Goal: Transaction & Acquisition: Purchase product/service

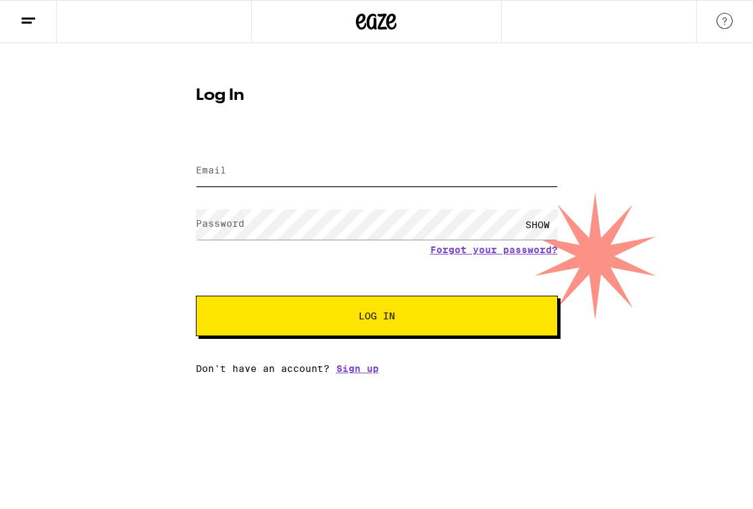
type input "jesseleeoberst@gmail.com"
click at [362, 321] on span "Log In" at bounding box center [376, 315] width 36 height 9
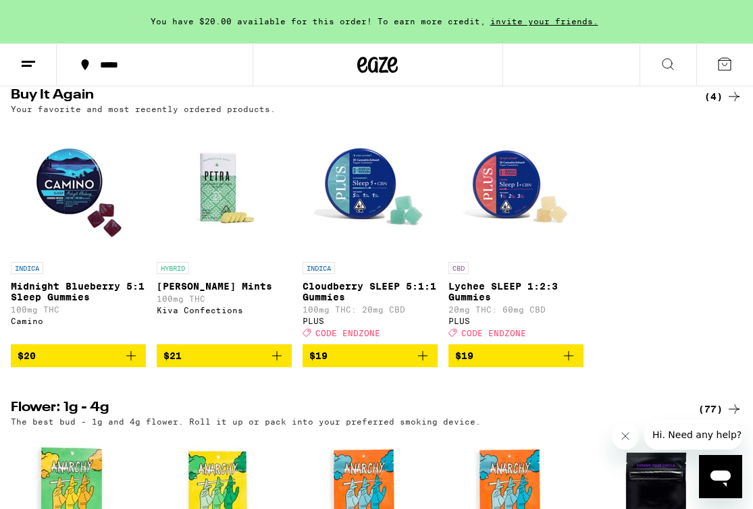
scroll to position [779, 0]
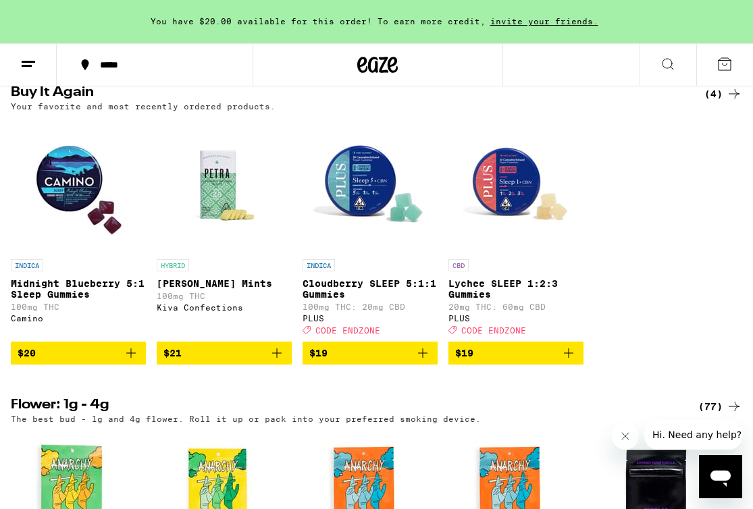
click at [425, 358] on icon "Add to bag" at bounding box center [422, 352] width 9 height 9
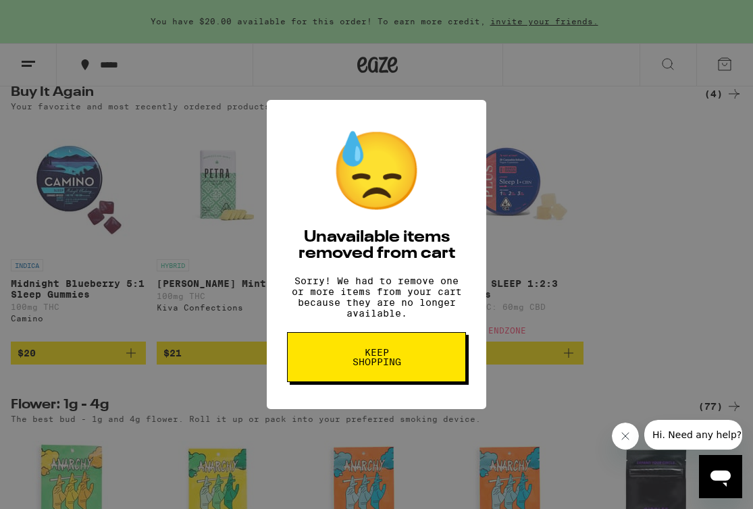
click at [410, 377] on button "Keep Shopping" at bounding box center [376, 357] width 179 height 50
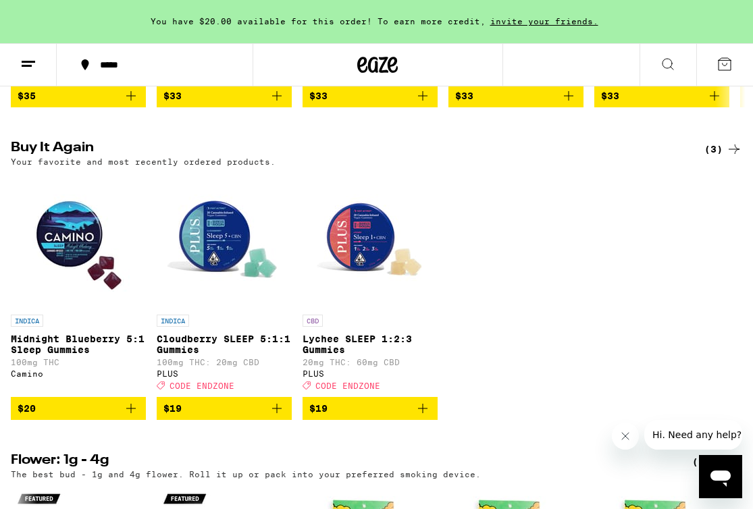
click at [132, 416] on icon "Add to bag" at bounding box center [131, 408] width 16 height 16
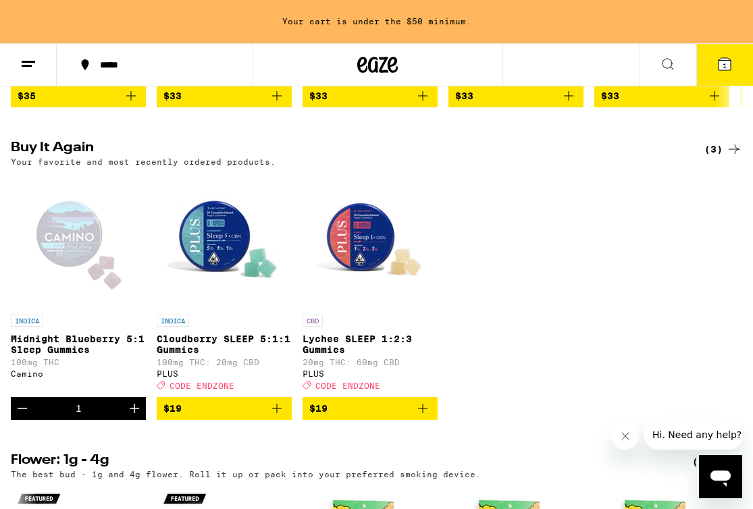
click at [137, 416] on icon "Increment" at bounding box center [134, 408] width 16 height 16
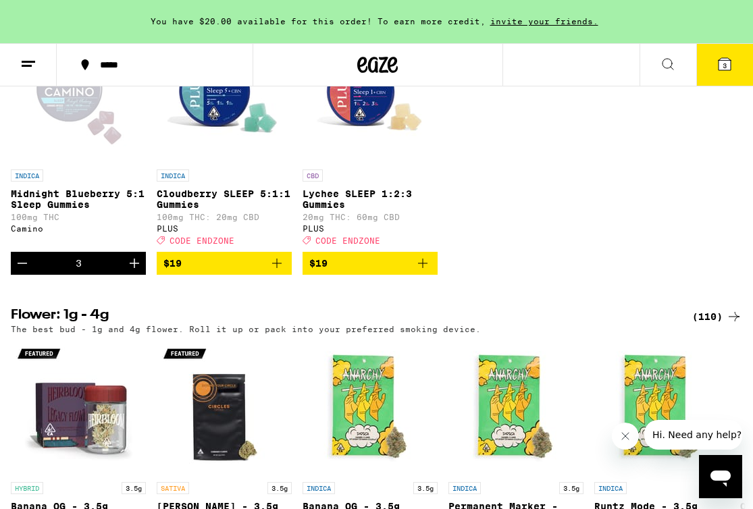
click at [496, 250] on div "INDICA Midnight Blueberry 5:1 Sleep Gummies 100mg THC Camino 3 INDICA Cloudberr…" at bounding box center [376, 151] width 753 height 247
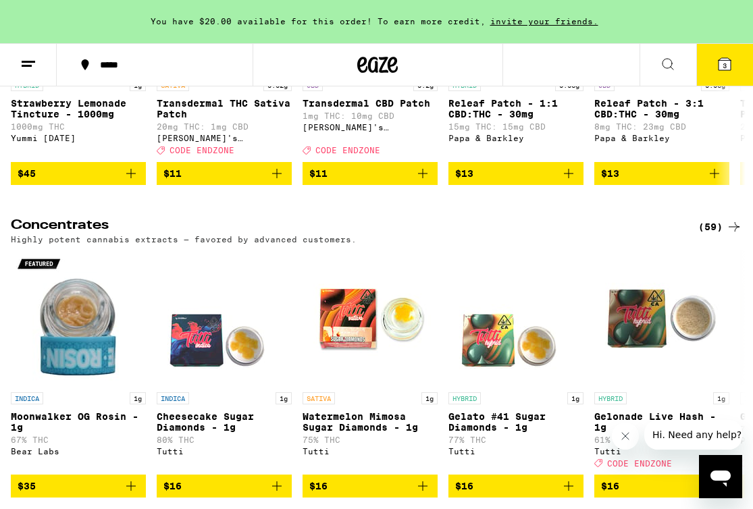
scroll to position [5342, 0]
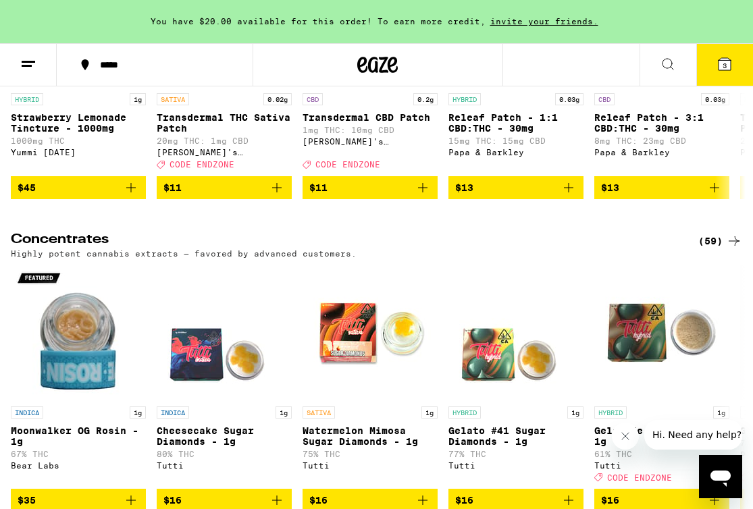
click at [662, 63] on icon at bounding box center [667, 64] width 16 height 16
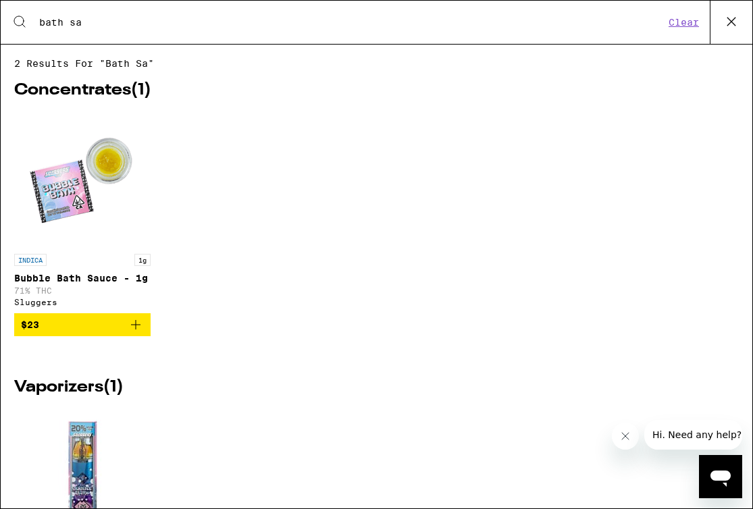
type input "bath sa"
click at [83, 184] on img "Open page for Bubble Bath Sauce - 1g from Sluggers" at bounding box center [82, 179] width 135 height 135
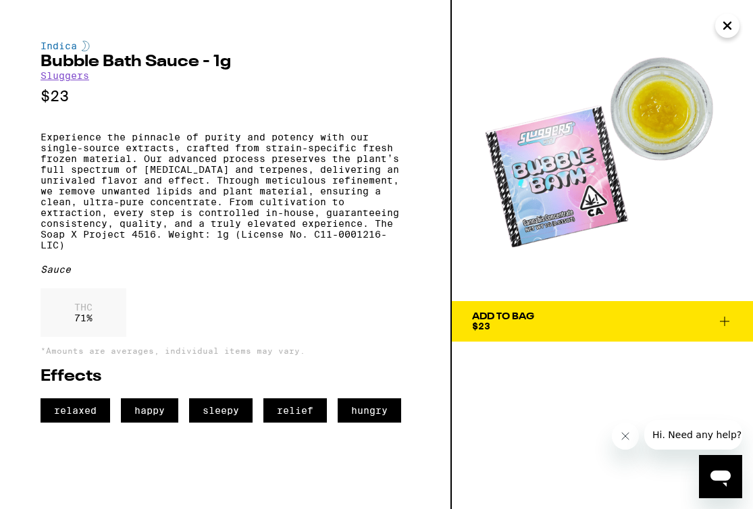
click at [61, 41] on div "Indica" at bounding box center [224, 45] width 369 height 11
click at [61, 79] on link "Sluggers" at bounding box center [64, 75] width 49 height 11
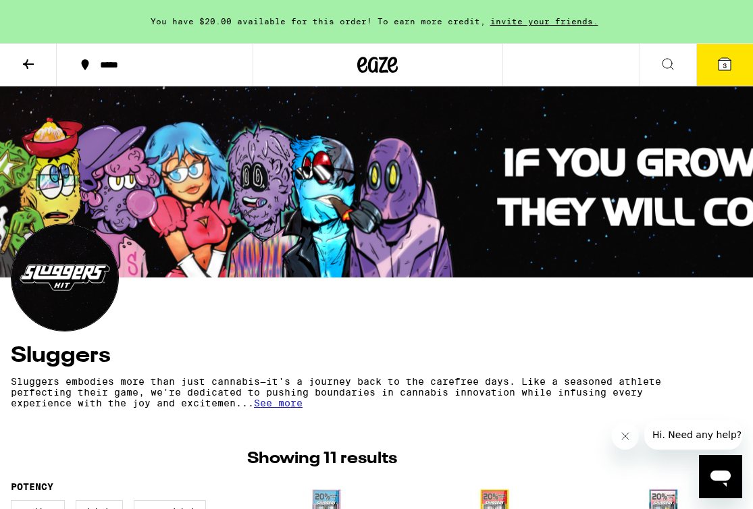
click at [730, 63] on icon at bounding box center [724, 64] width 12 height 12
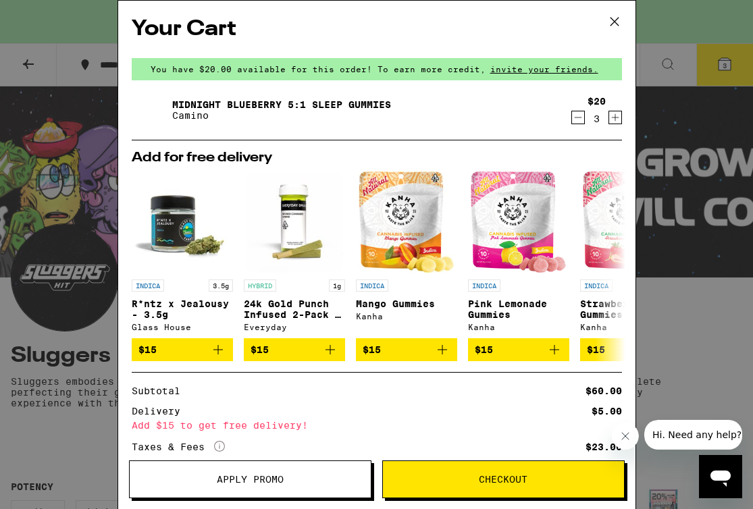
click at [616, 21] on icon at bounding box center [614, 21] width 20 height 20
